Goal: Communication & Community: Answer question/provide support

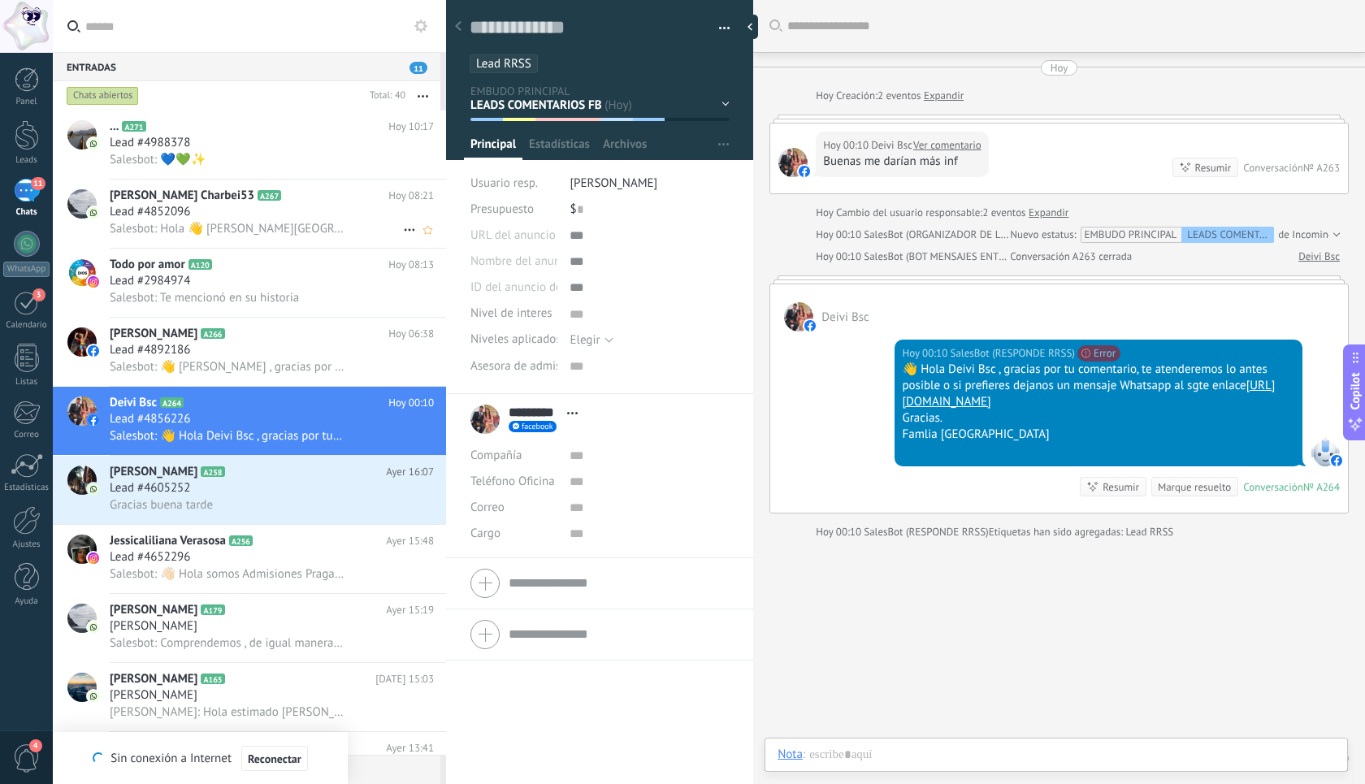
click at [249, 222] on div "Salesbot: Hola 👋 [PERSON_NAME][GEOGRAPHIC_DATA]. Soy [PERSON_NAME] del Equipo d…" at bounding box center [272, 228] width 324 height 17
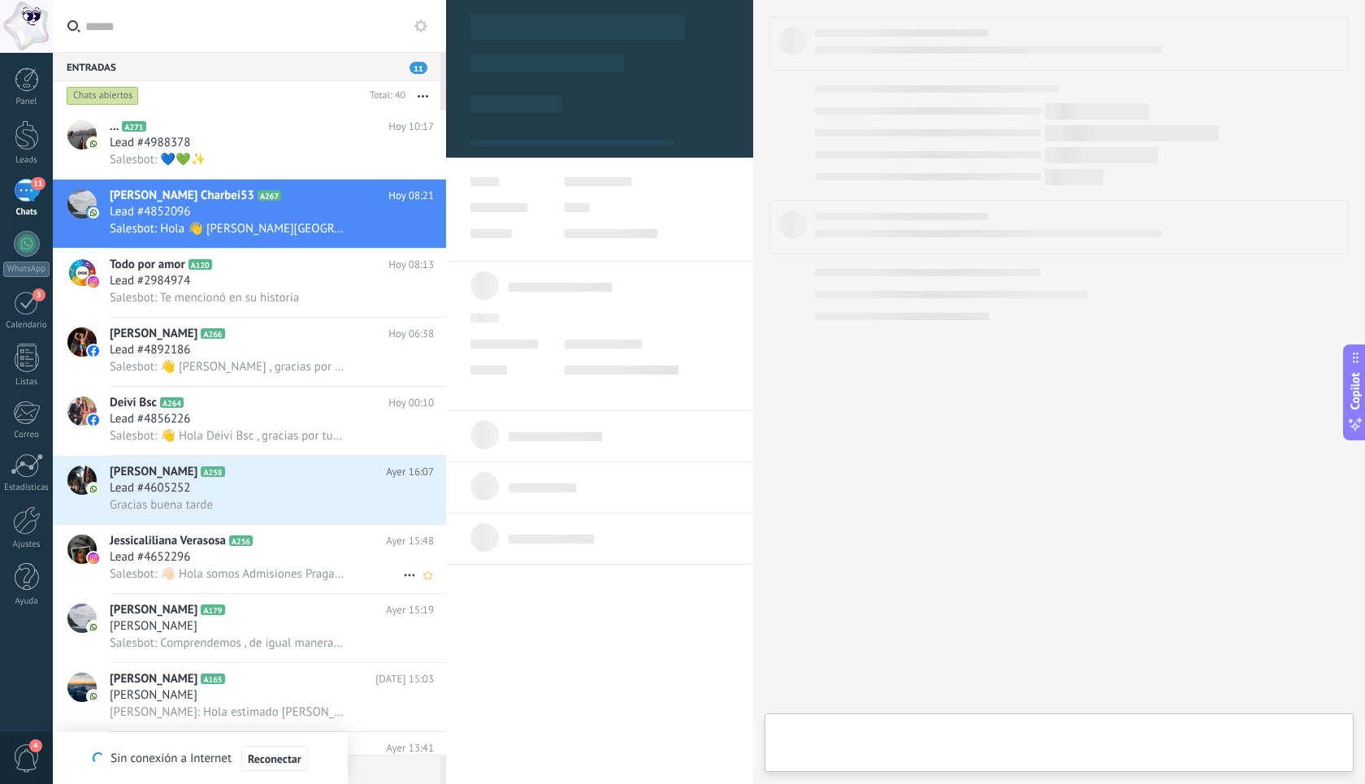
click at [309, 558] on div "Lead #4652296" at bounding box center [272, 557] width 324 height 16
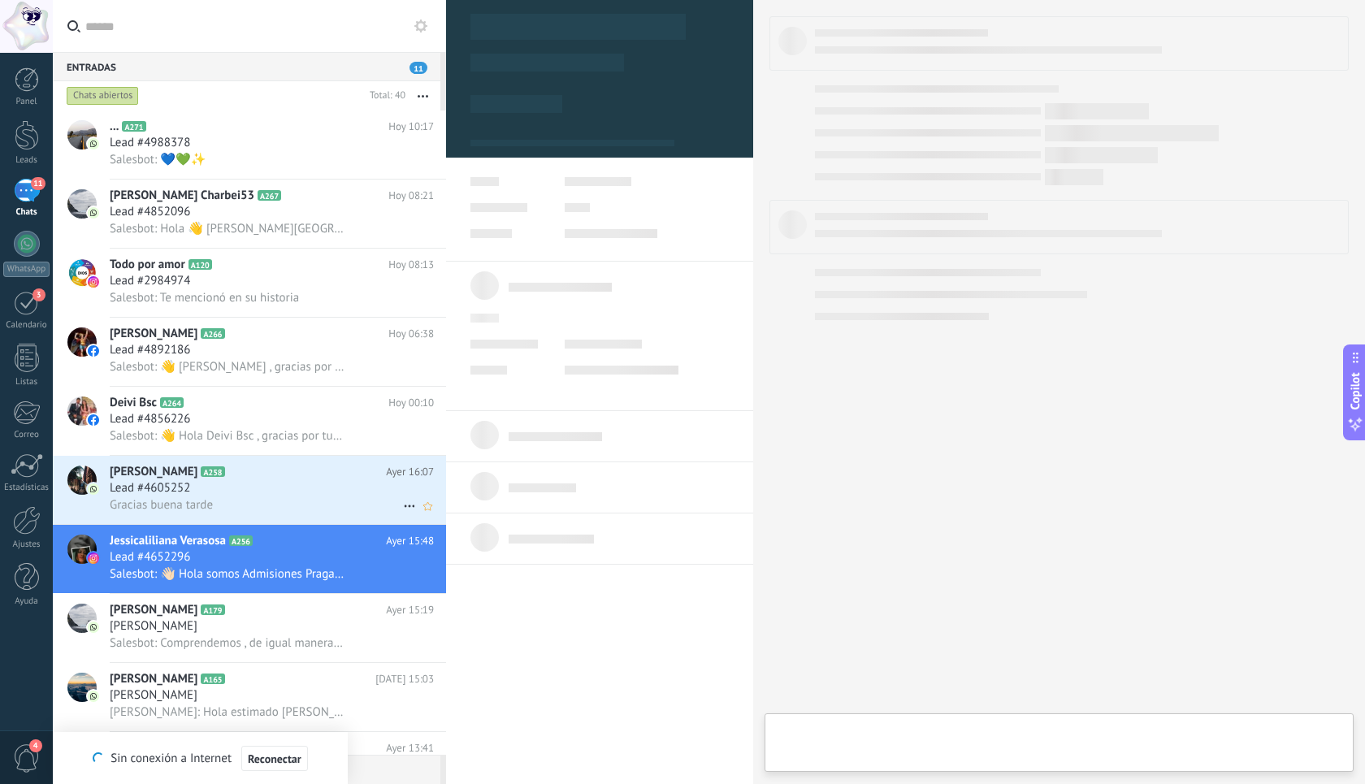
type textarea "***"
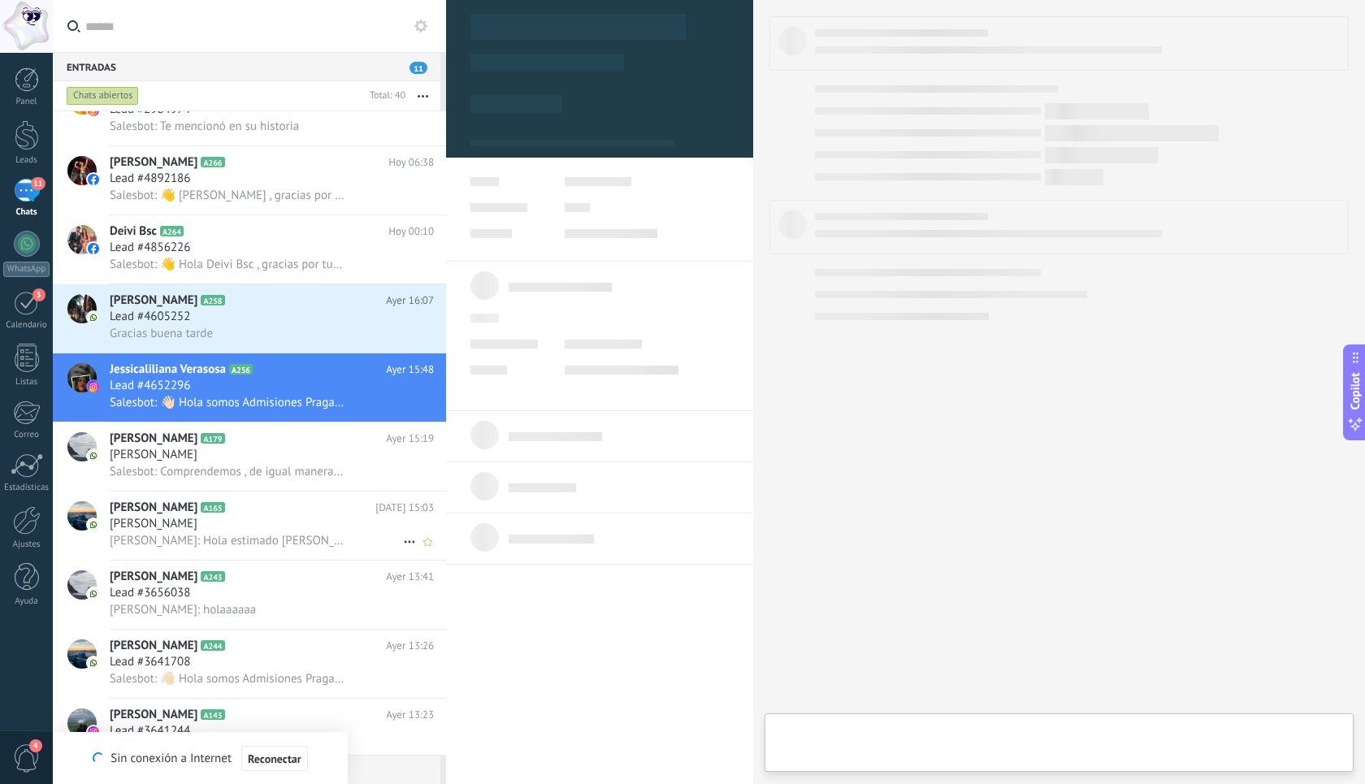
click at [246, 532] on div "[PERSON_NAME]" at bounding box center [272, 524] width 324 height 16
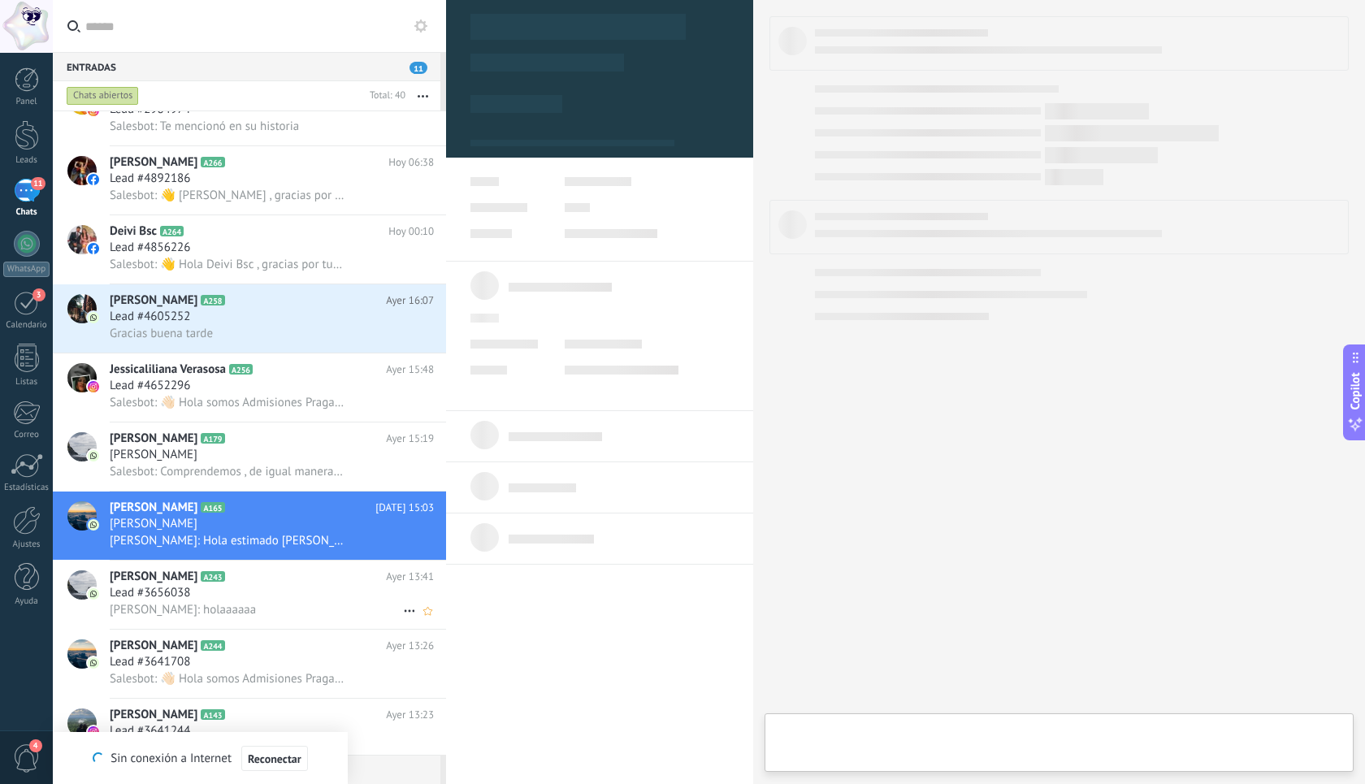
click at [248, 614] on span "Jose Luis Rivera: holaaaaaa" at bounding box center [183, 609] width 146 height 15
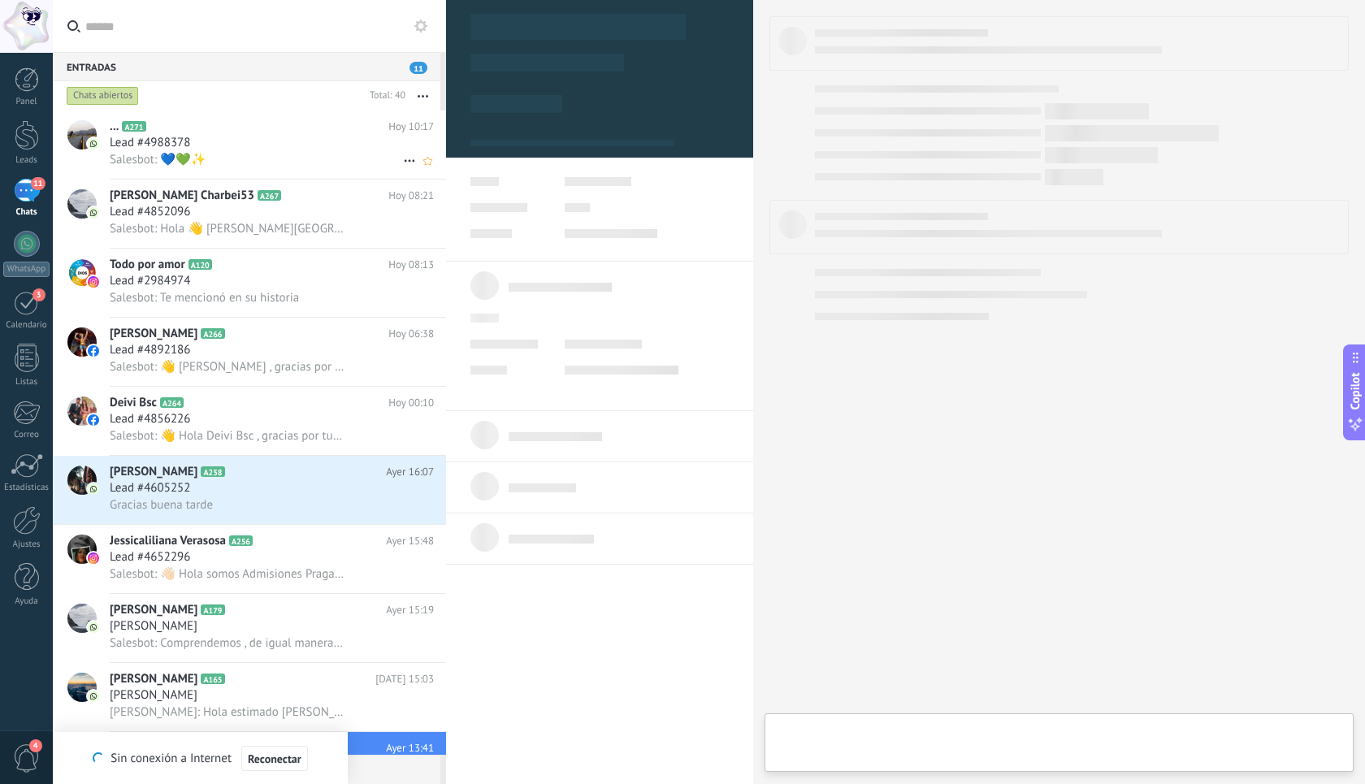
click at [247, 157] on div "Salesbot: 💙💚✨" at bounding box center [272, 159] width 324 height 17
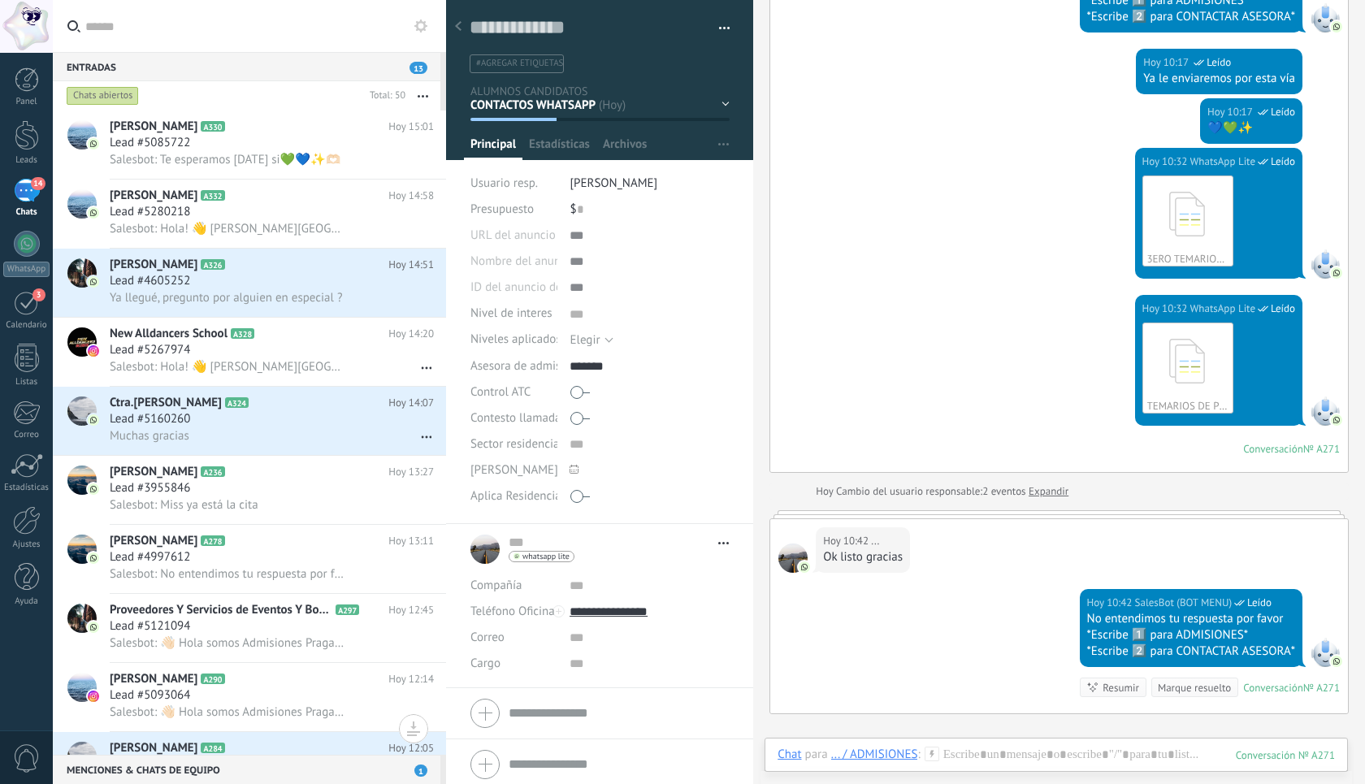
scroll to position [906, 0]
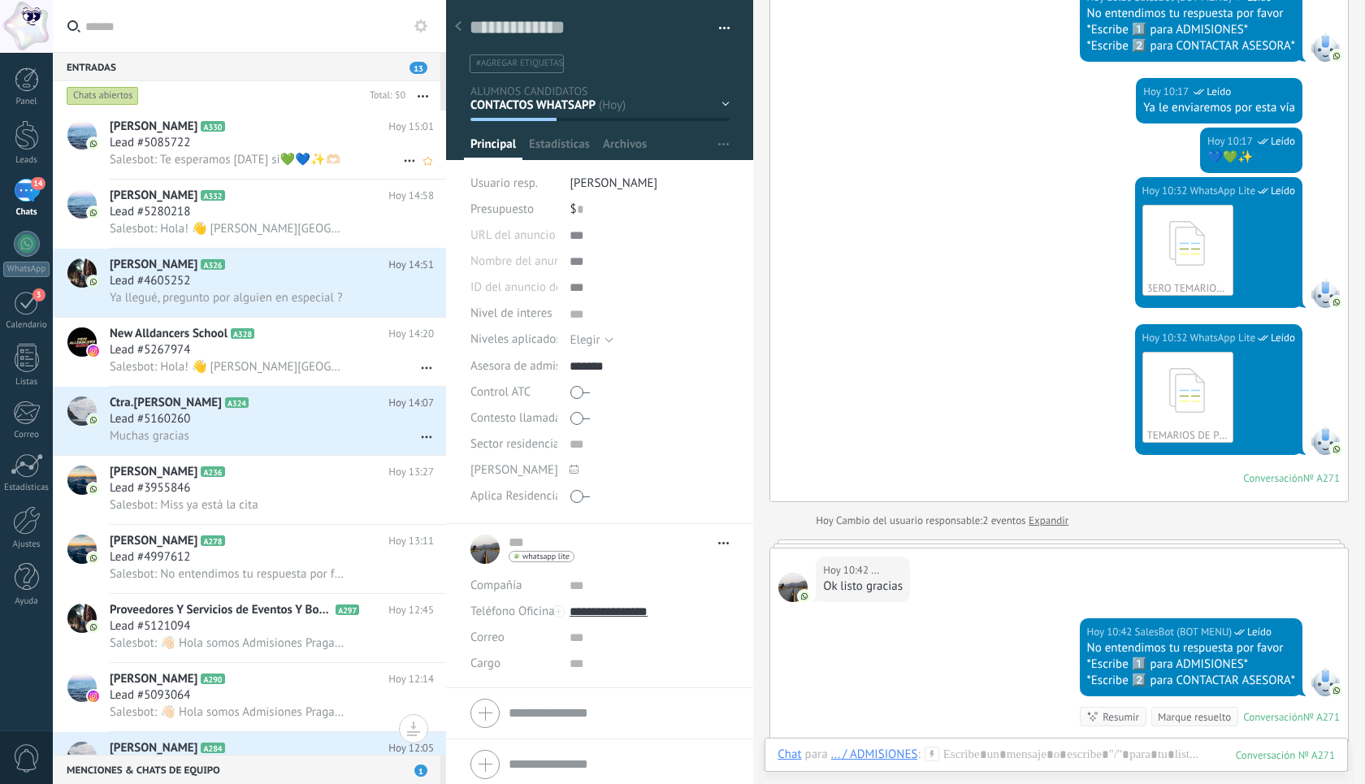
click at [262, 146] on div "Lead #5085722" at bounding box center [272, 143] width 324 height 16
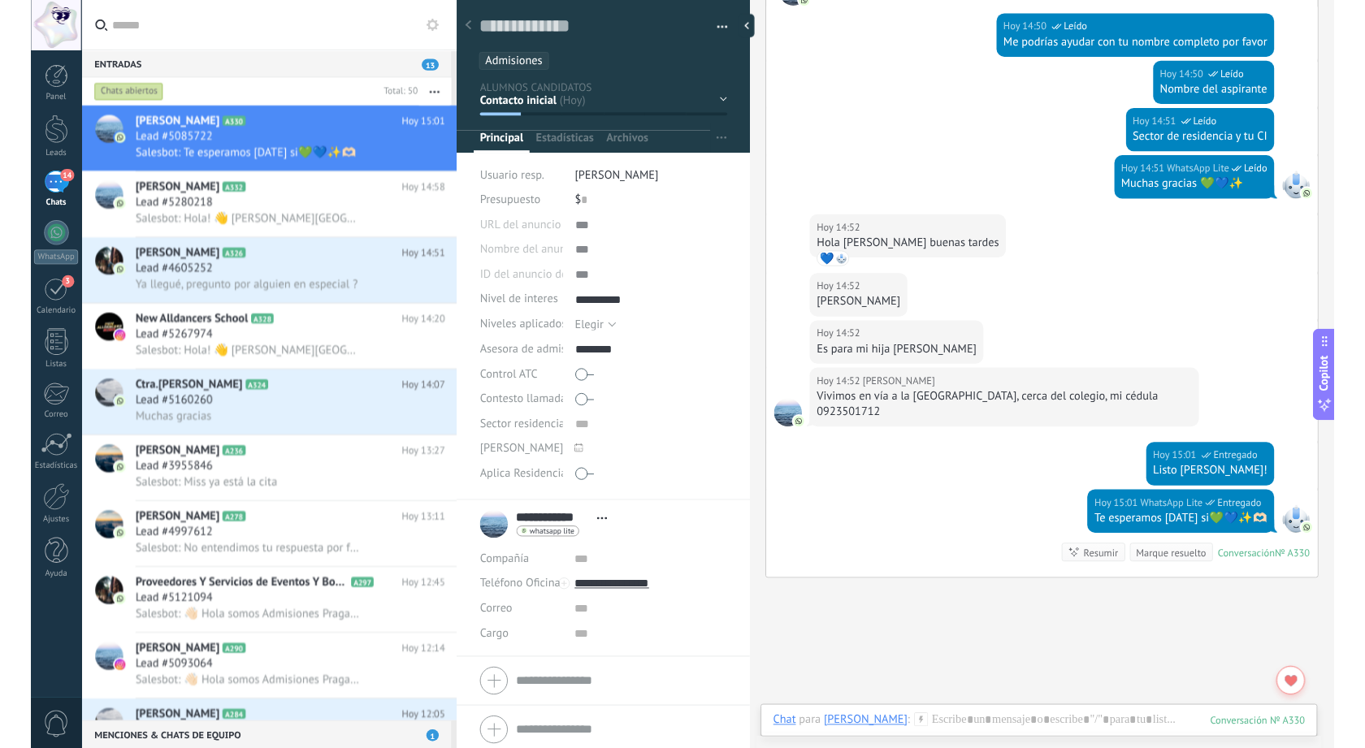
scroll to position [1290, 0]
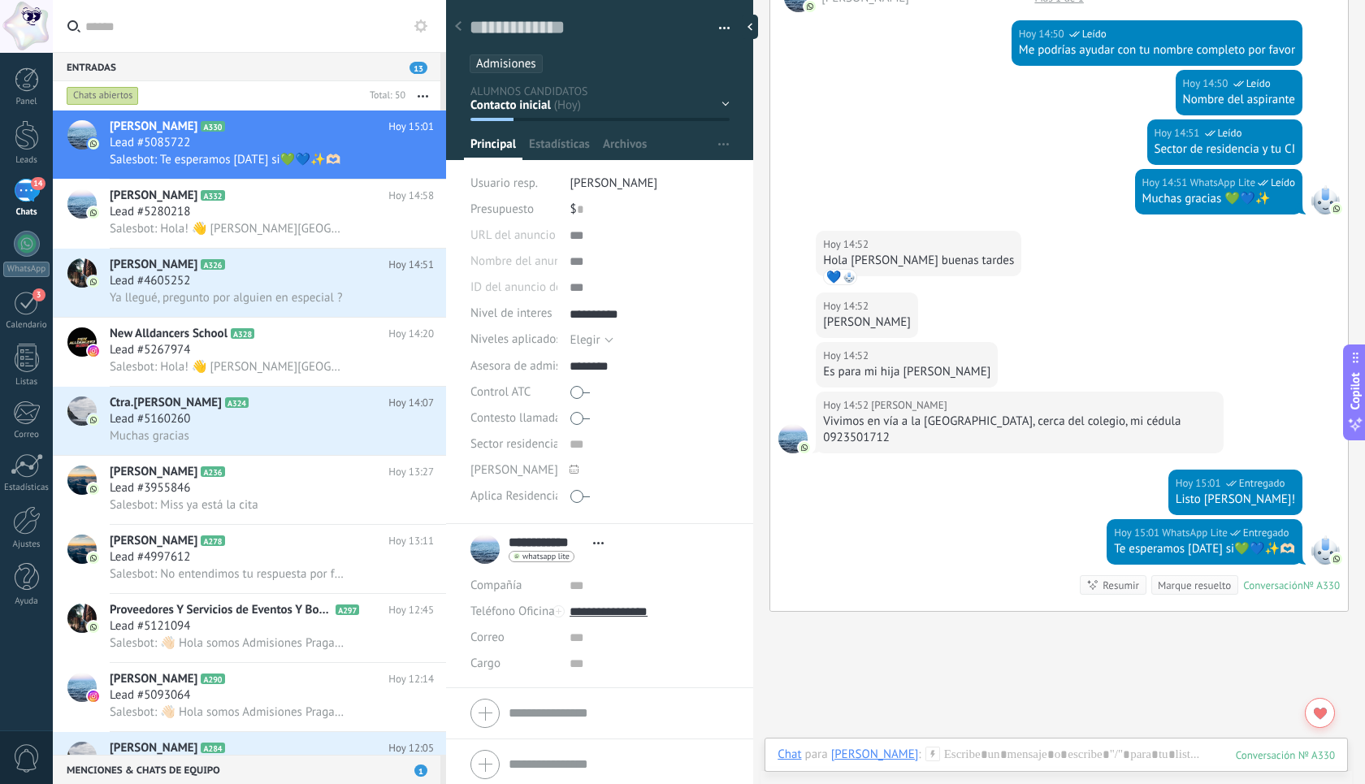
type textarea "***"
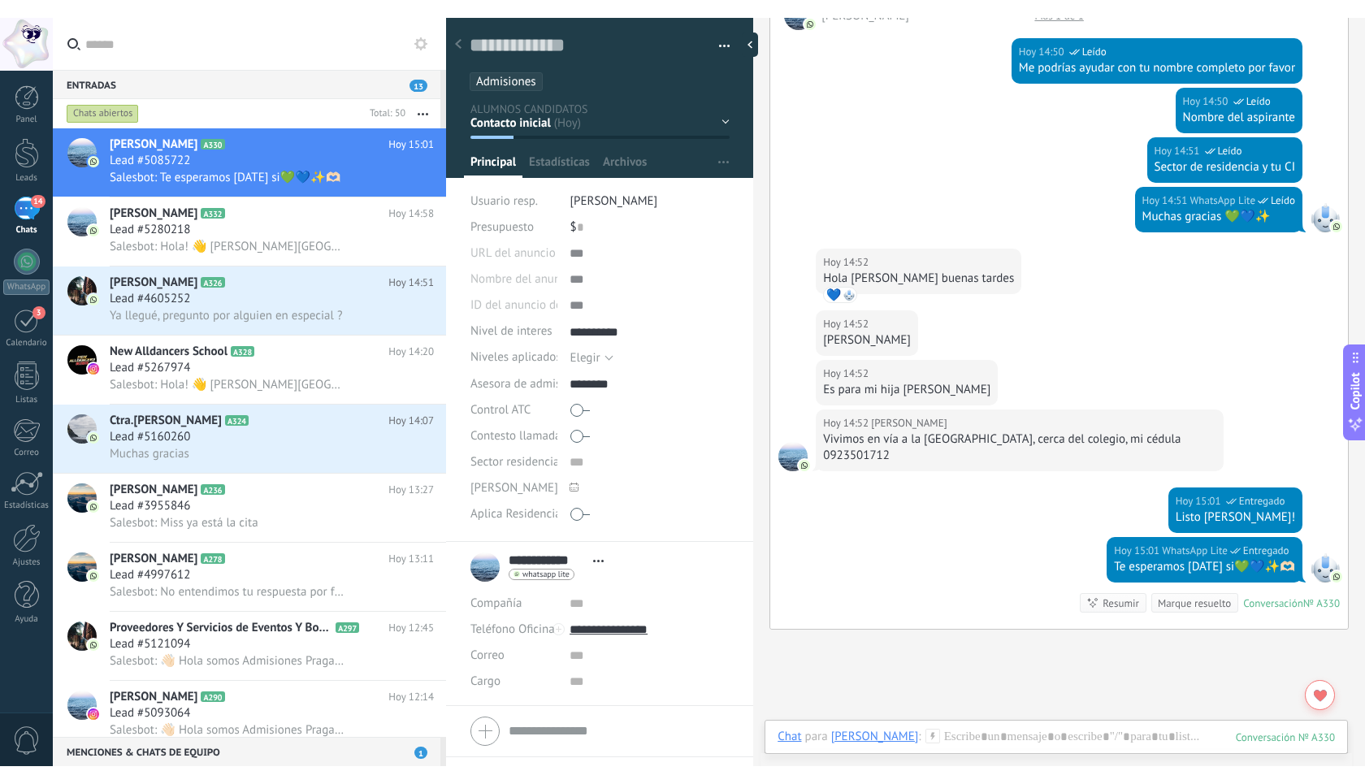
scroll to position [15, 0]
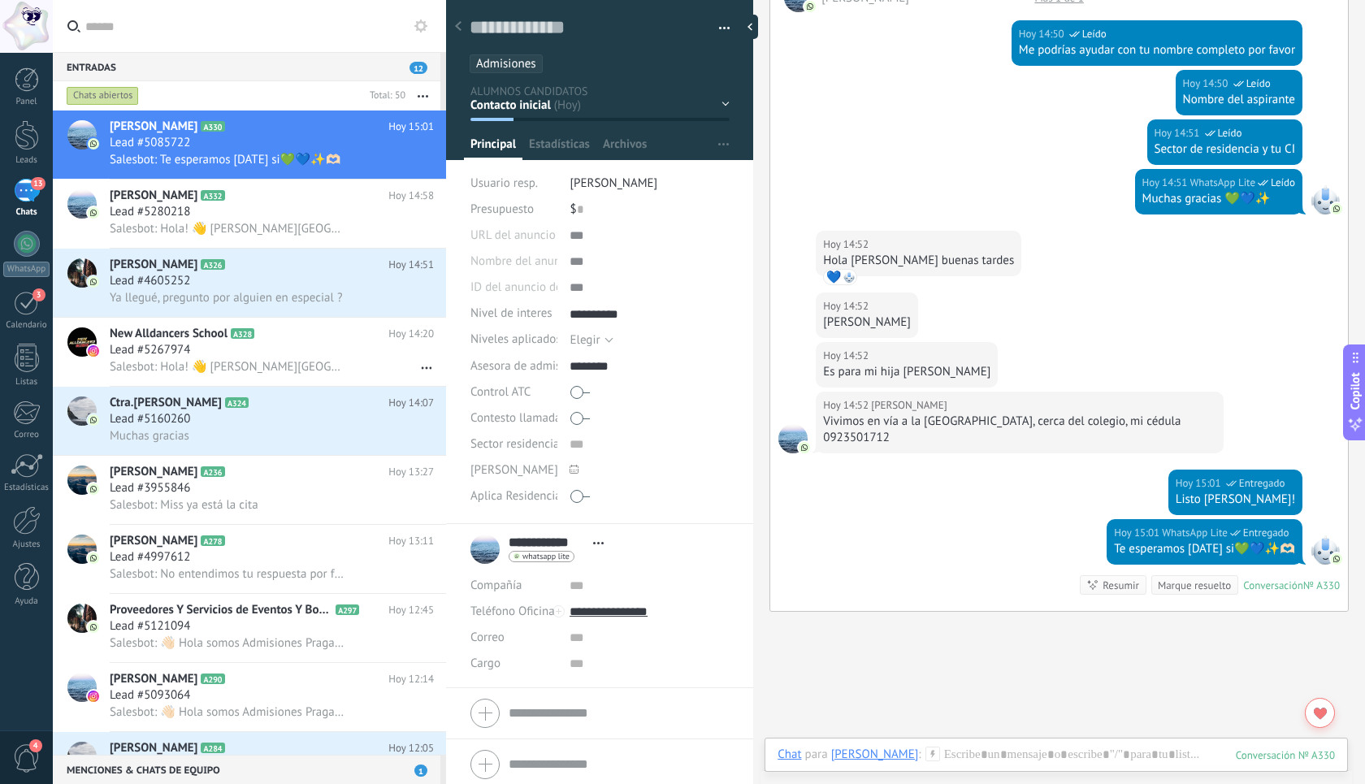
click at [383, 63] on div "Entradas 12" at bounding box center [247, 66] width 388 height 29
click at [32, 37] on div at bounding box center [26, 26] width 53 height 53
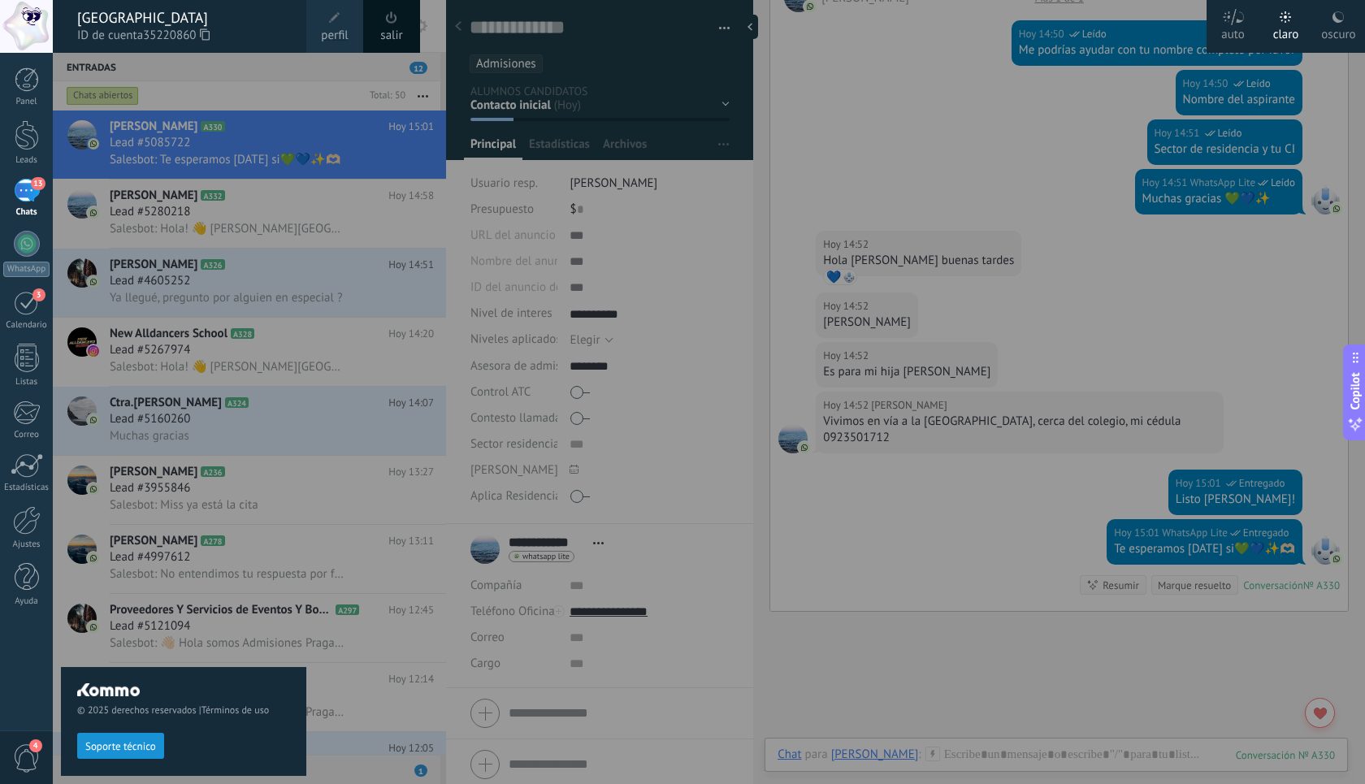
click at [454, 369] on div at bounding box center [735, 392] width 1365 height 784
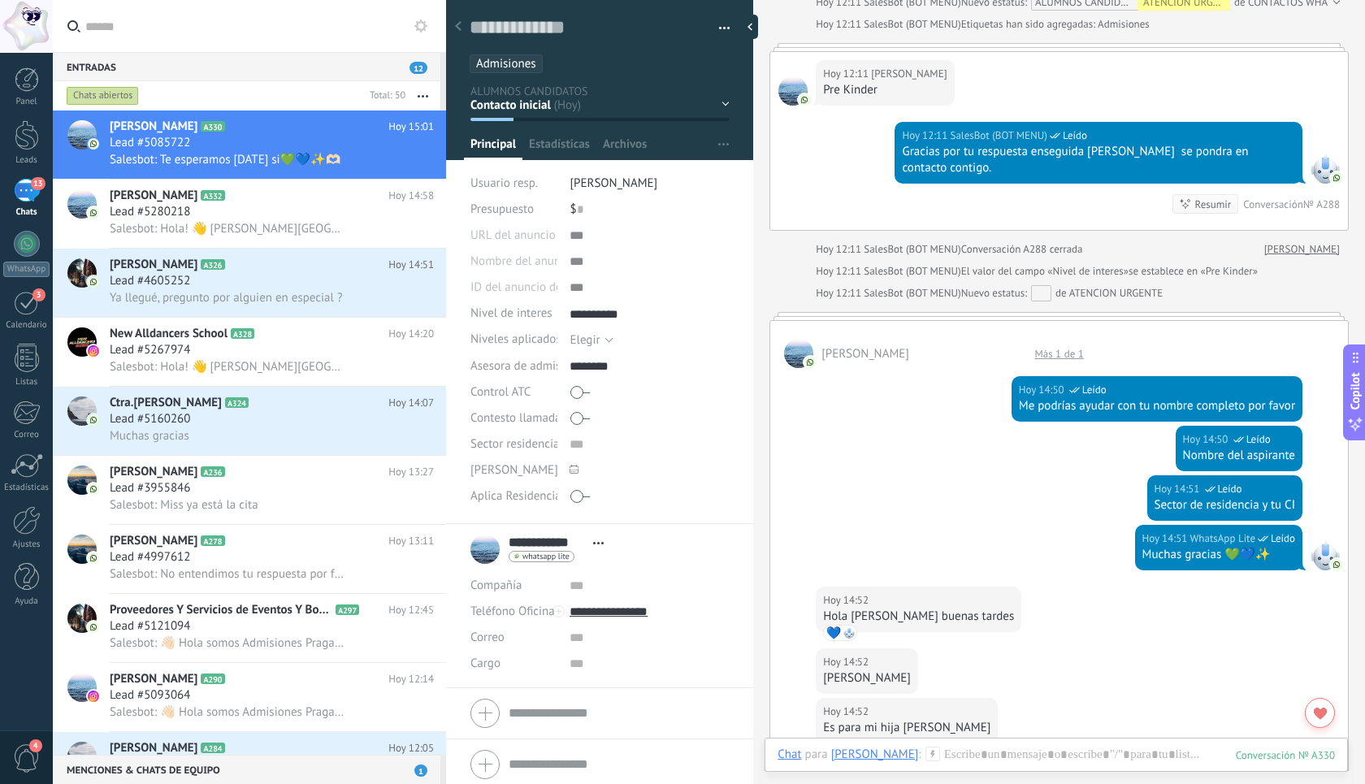
scroll to position [940, 0]
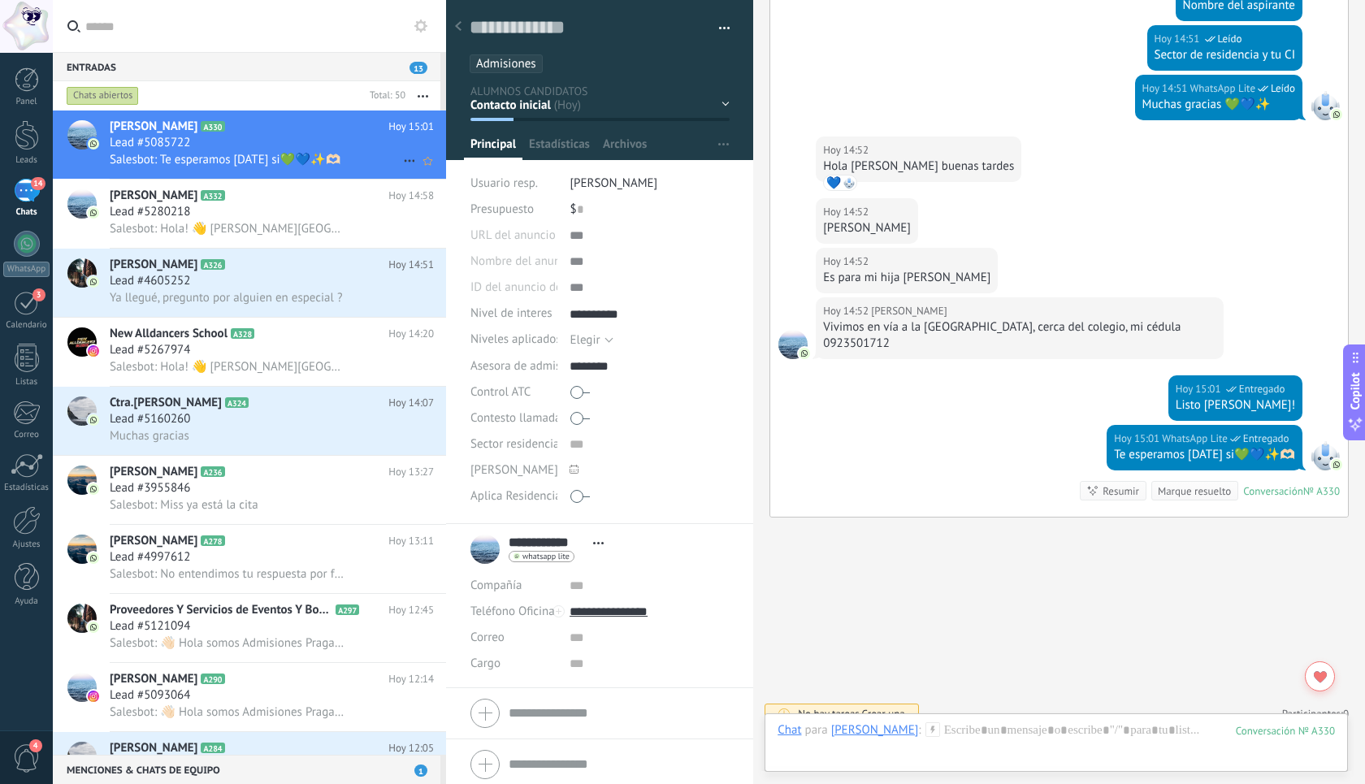
click at [400, 146] on div "Lead #5085722" at bounding box center [272, 143] width 324 height 16
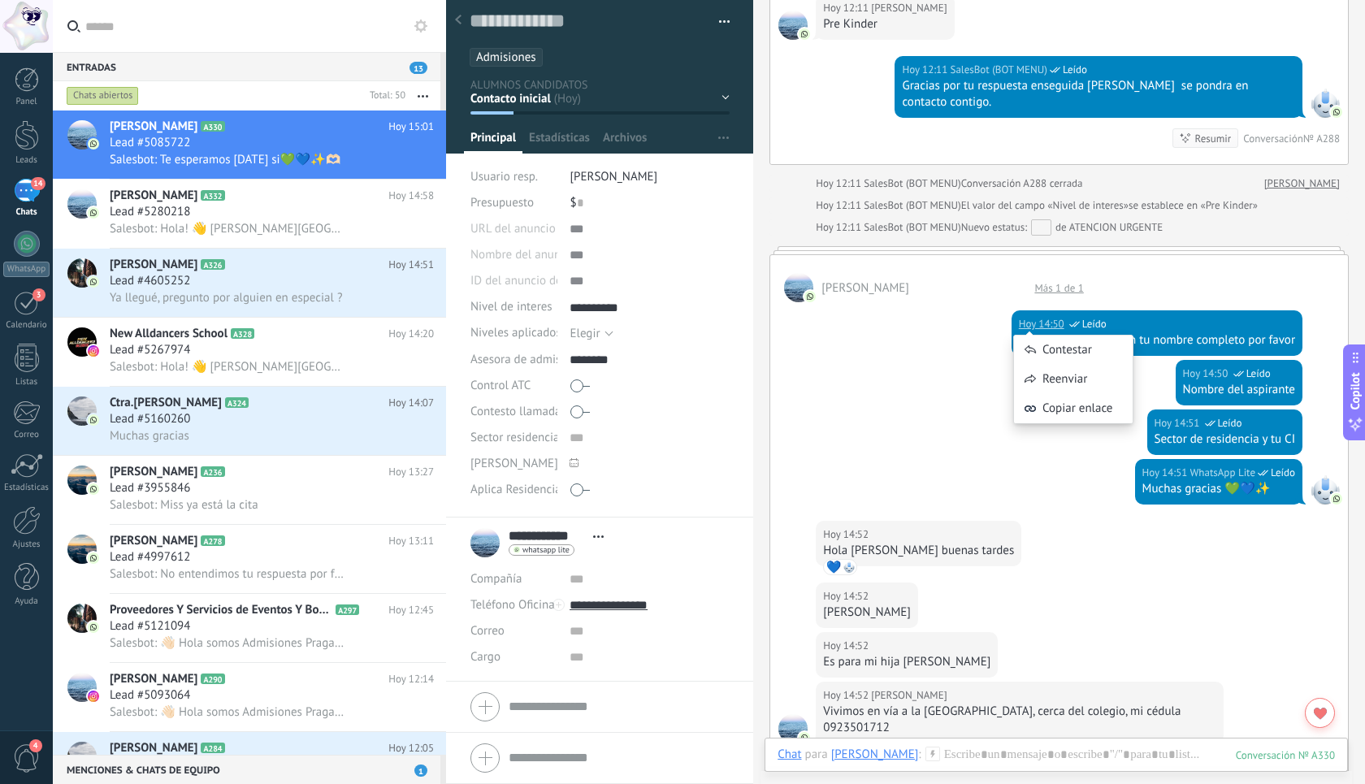
scroll to position [999, 0]
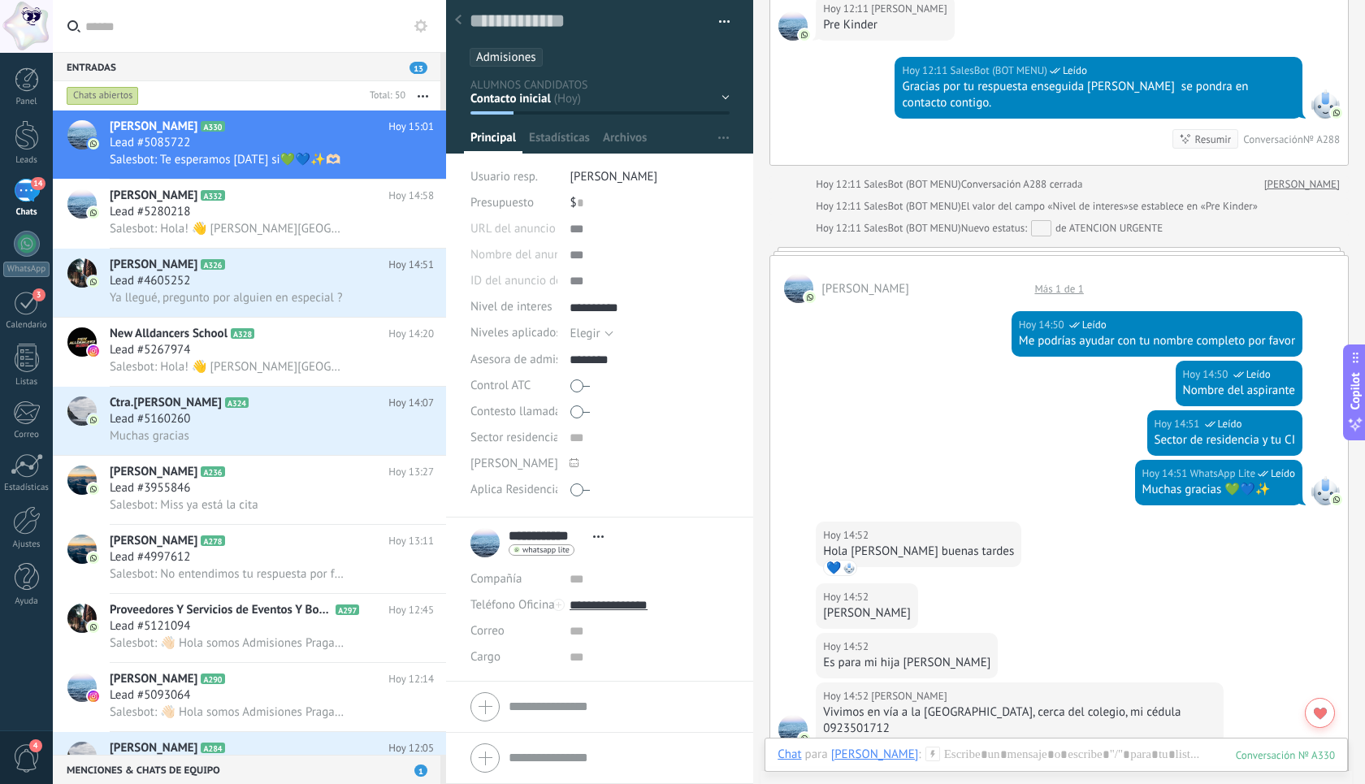
click at [909, 345] on div "[DATE] 14:50 WhatsApp Lite Leído Me podrías ayudar con tu nombre completo por f…" at bounding box center [1059, 332] width 578 height 58
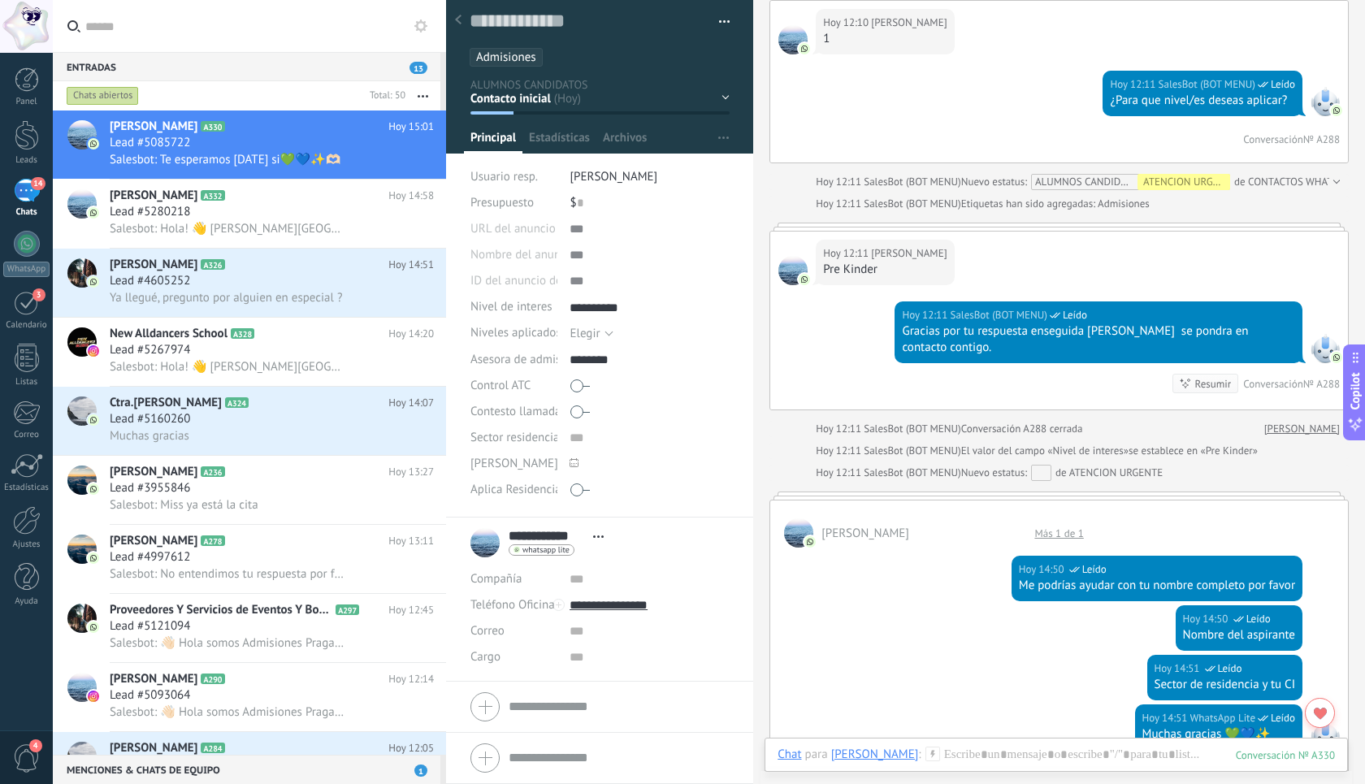
scroll to position [1385, 0]
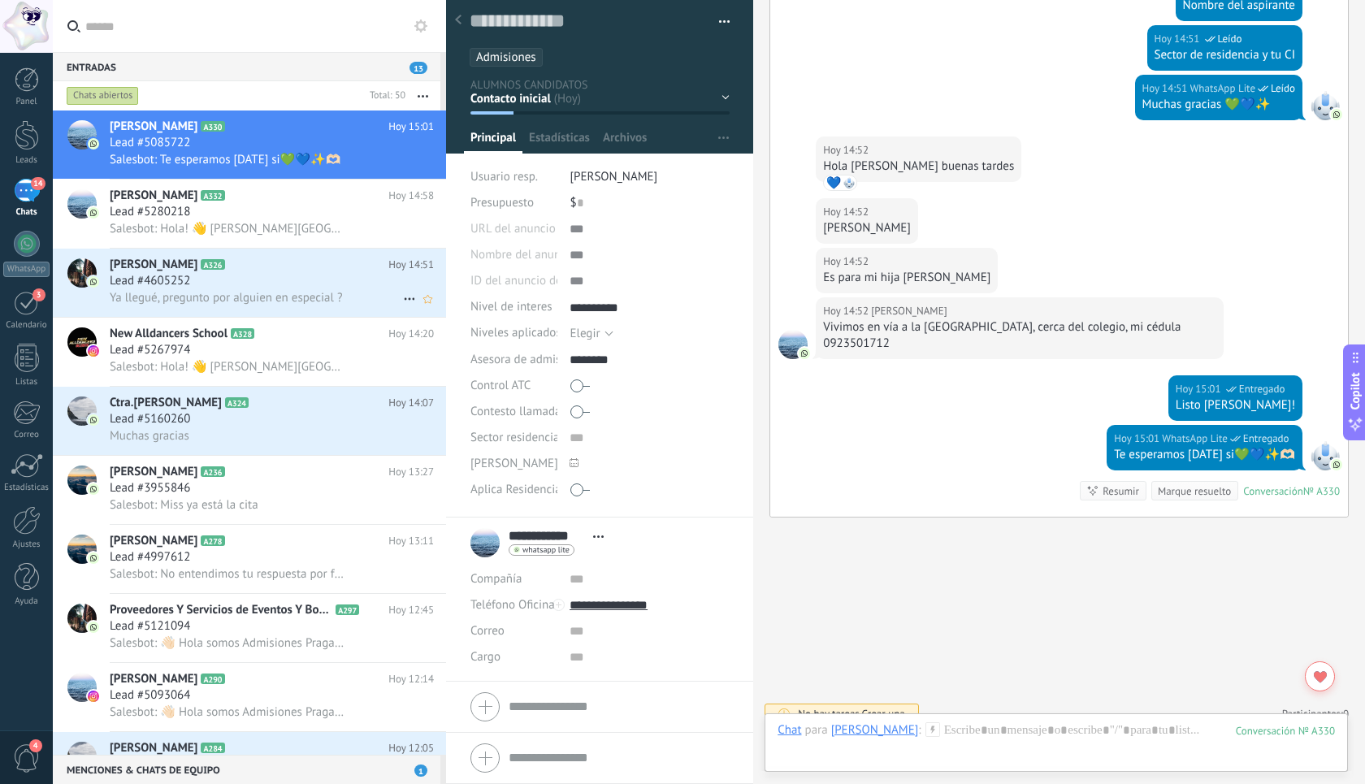
click at [353, 285] on div "Lead #4605252" at bounding box center [272, 281] width 324 height 16
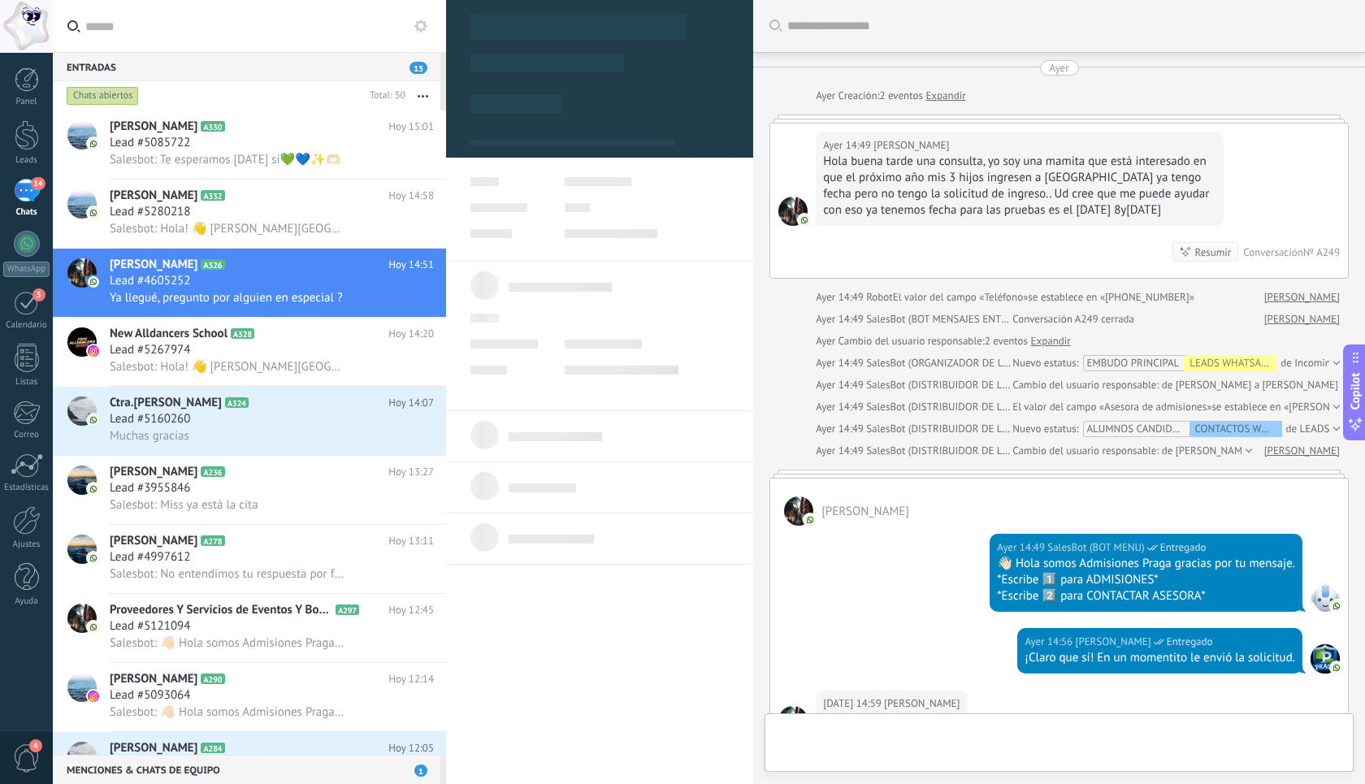
type textarea "**********"
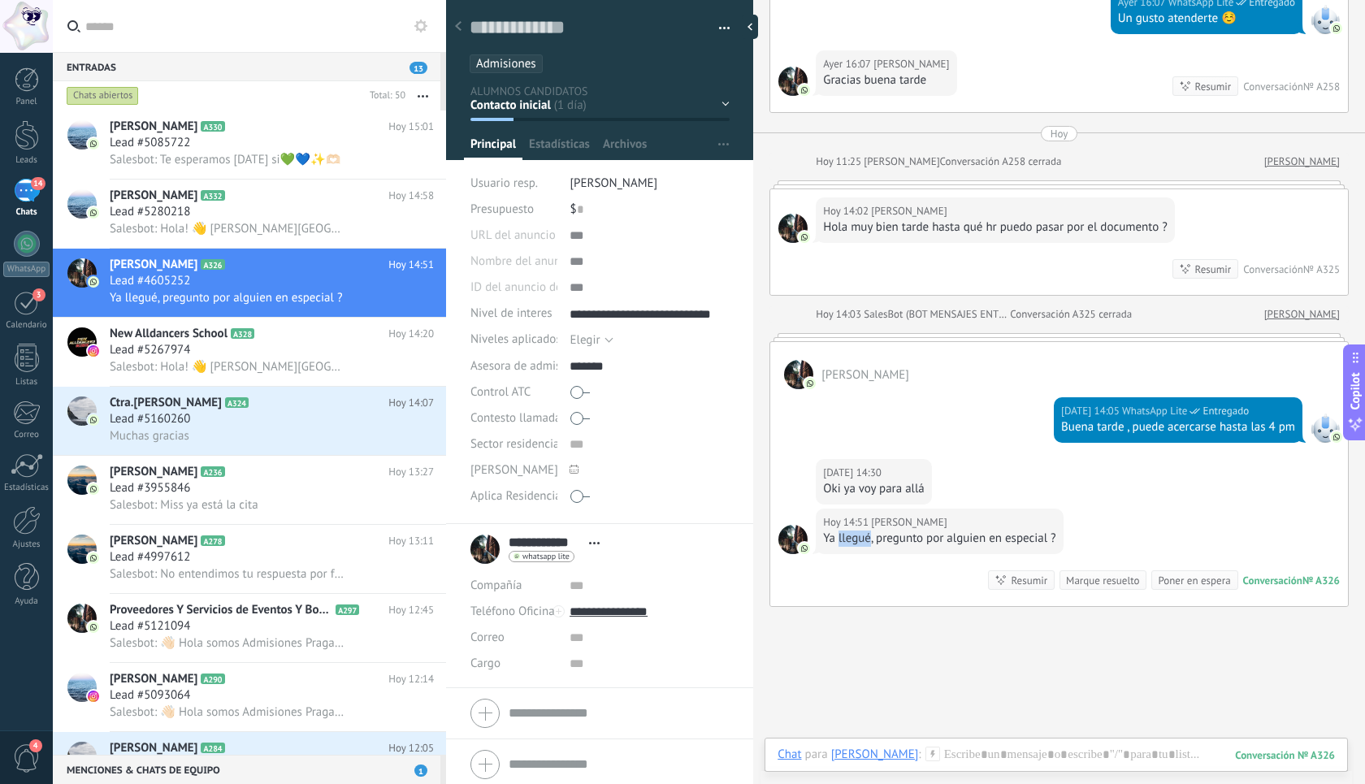
scroll to position [1506, 0]
click at [886, 593] on div "[DATE] 14:51 [PERSON_NAME] Ya llegué, pregunto por alguien en especial ? Conver…" at bounding box center [1059, 557] width 578 height 98
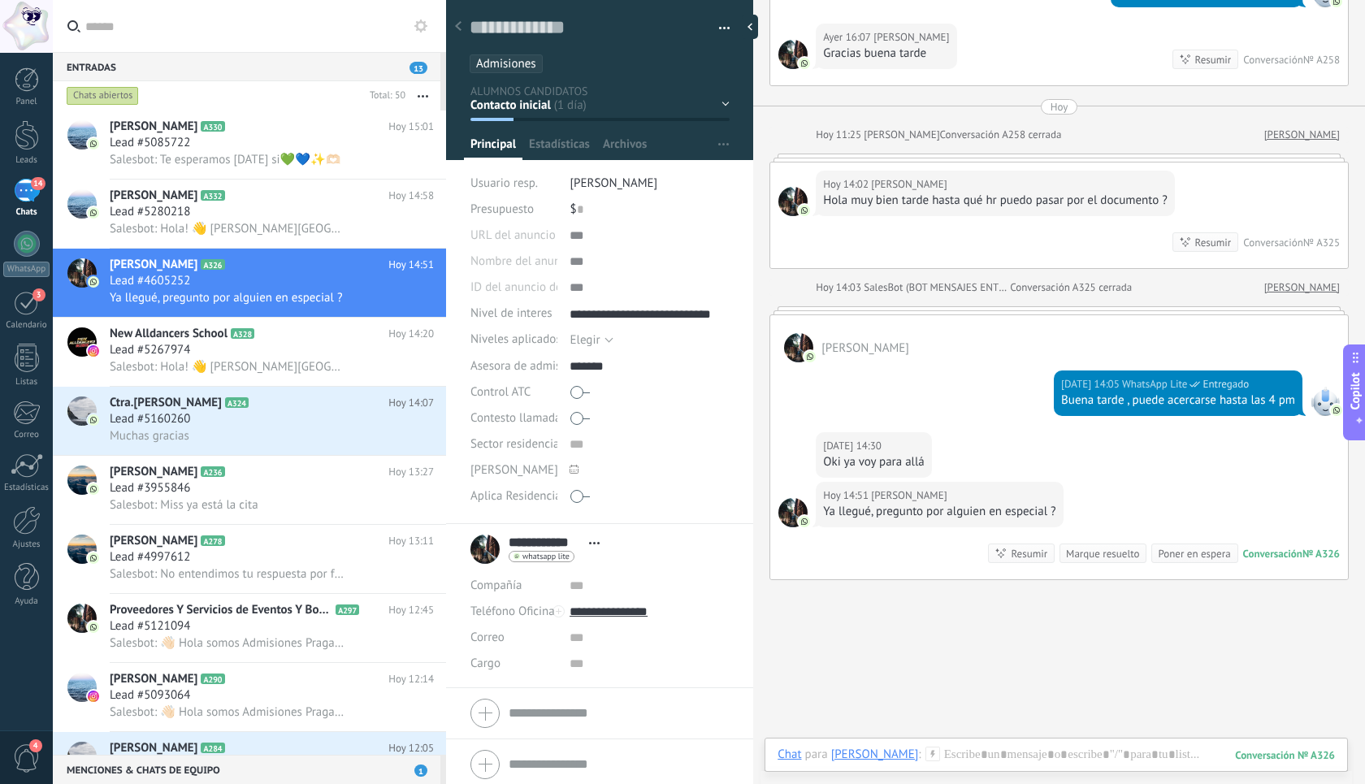
scroll to position [1546, 0]
